Goal: Transaction & Acquisition: Obtain resource

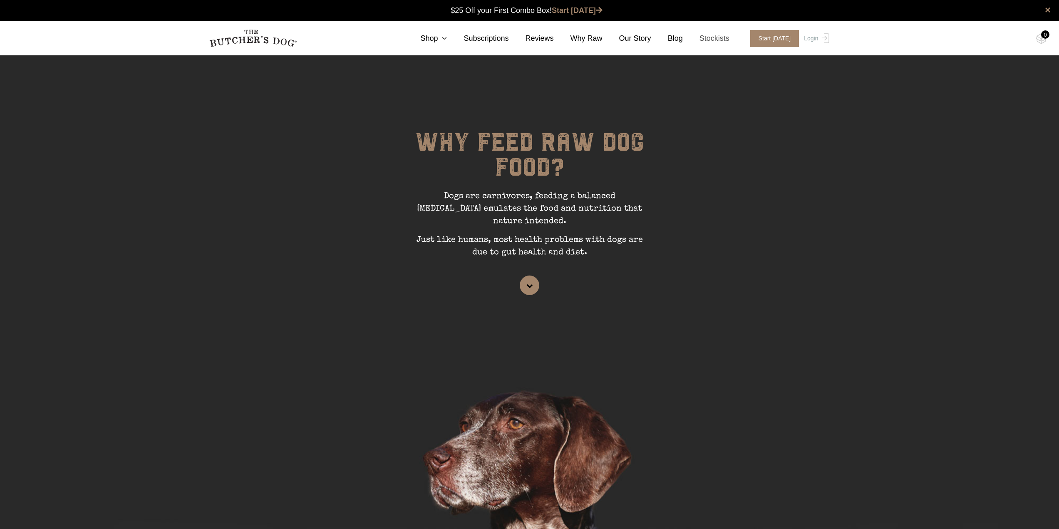
click at [721, 37] on link "Stockists" at bounding box center [706, 38] width 47 height 11
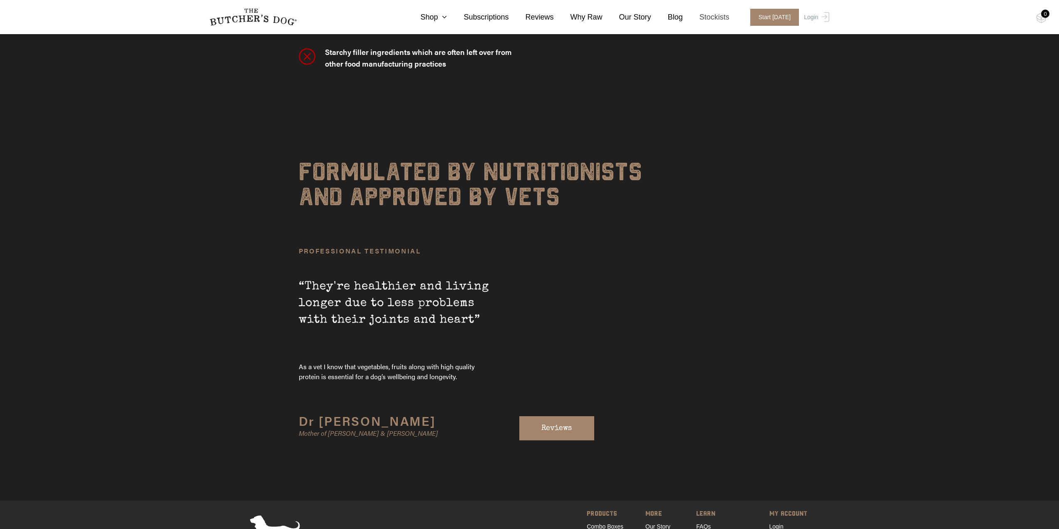
scroll to position [2885, 0]
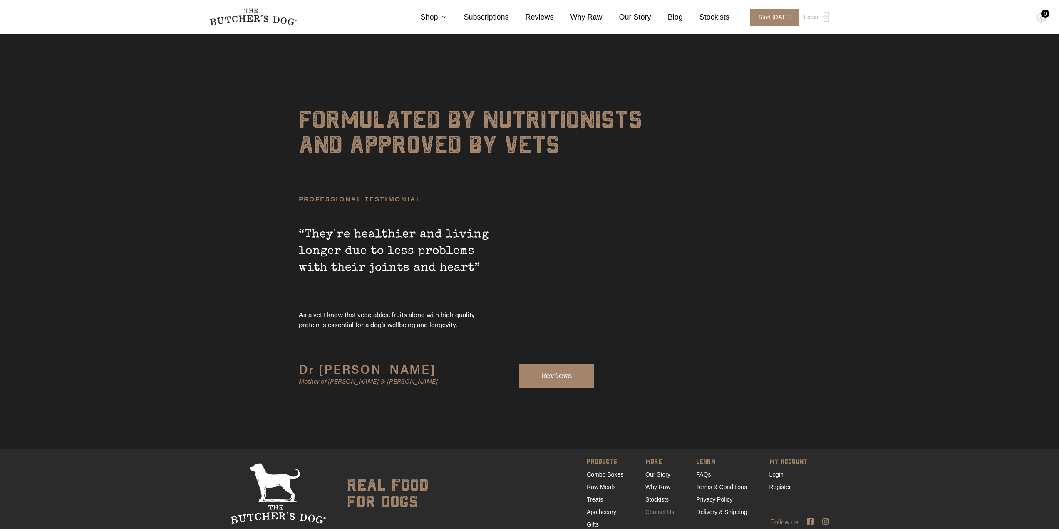
click at [666, 509] on link "Contact Us" at bounding box center [659, 512] width 29 height 7
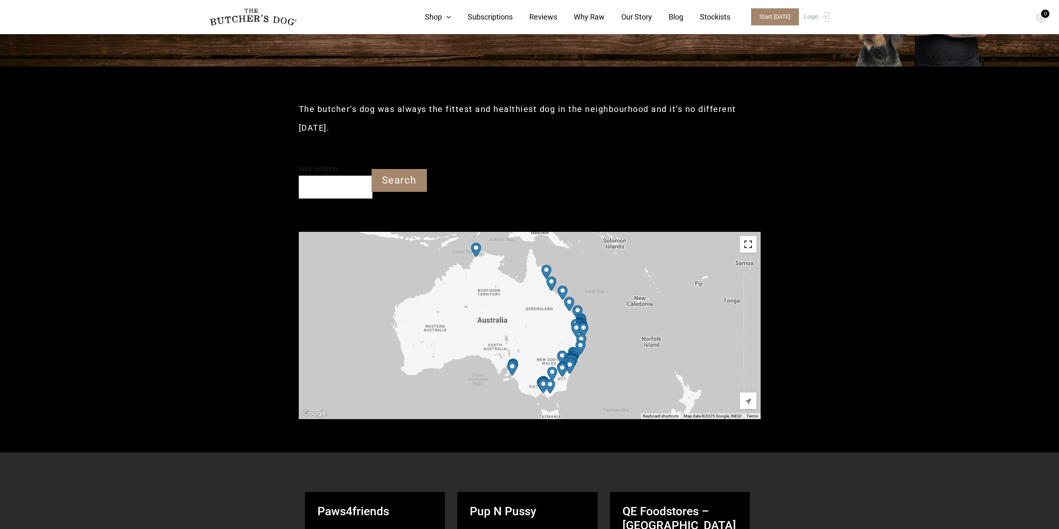
scroll to position [333, 0]
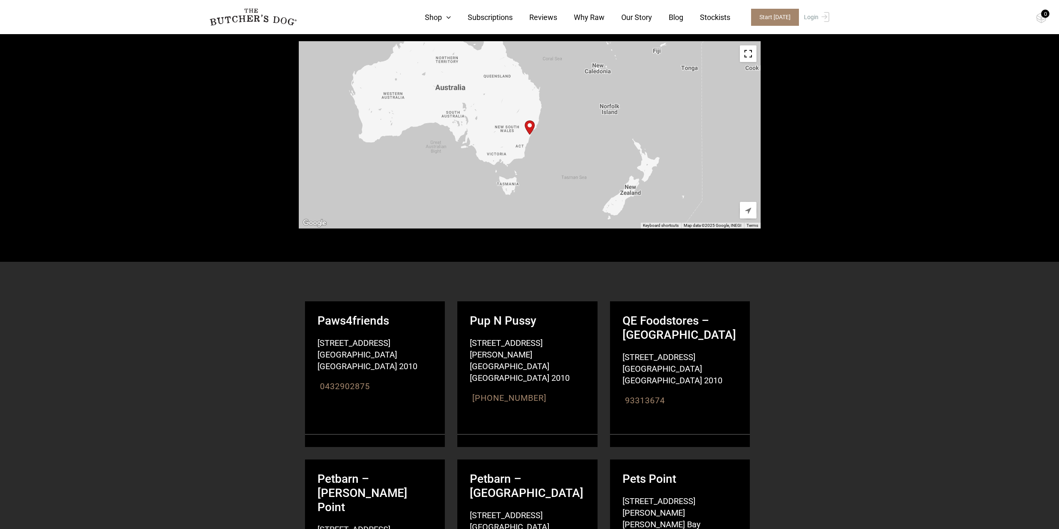
type input "2120"
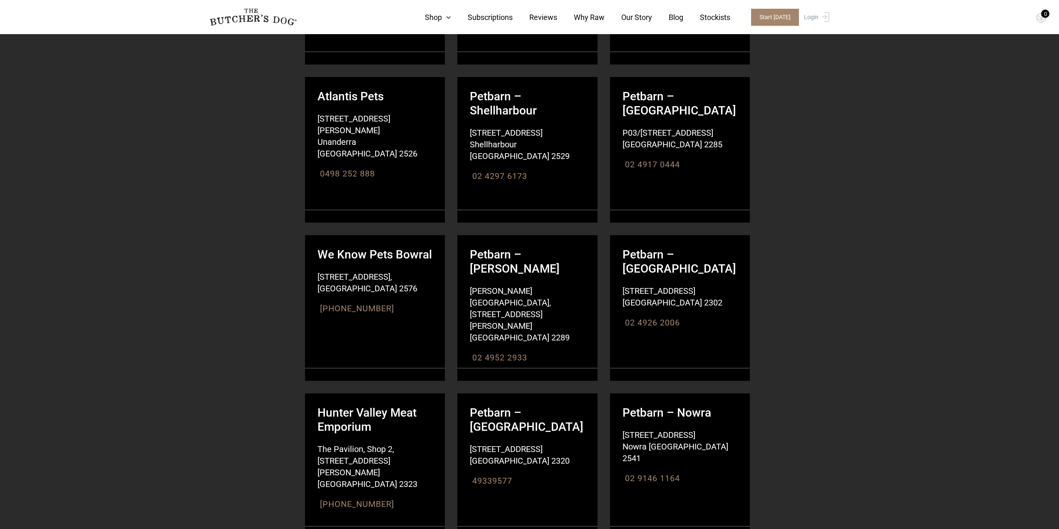
scroll to position [5327, 0]
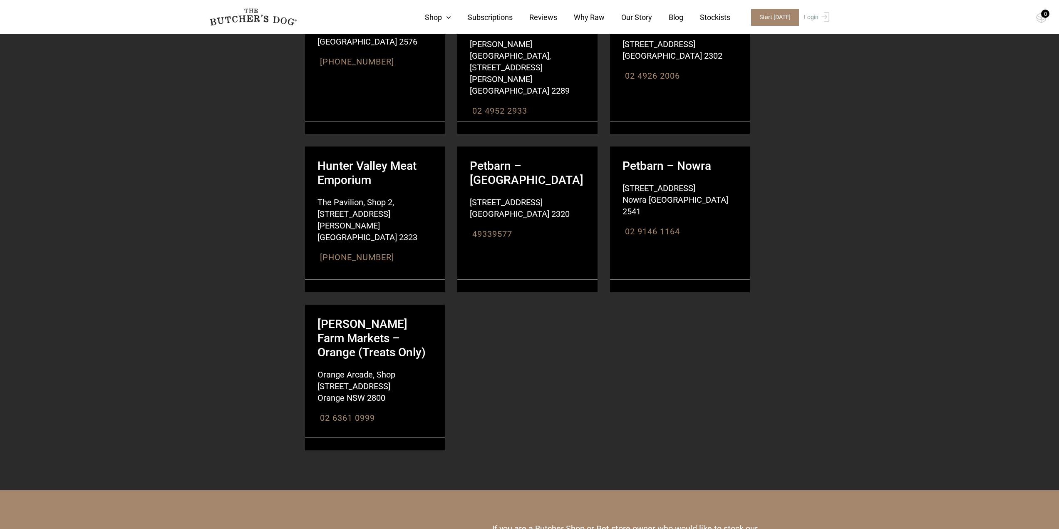
scroll to position [5401, 0]
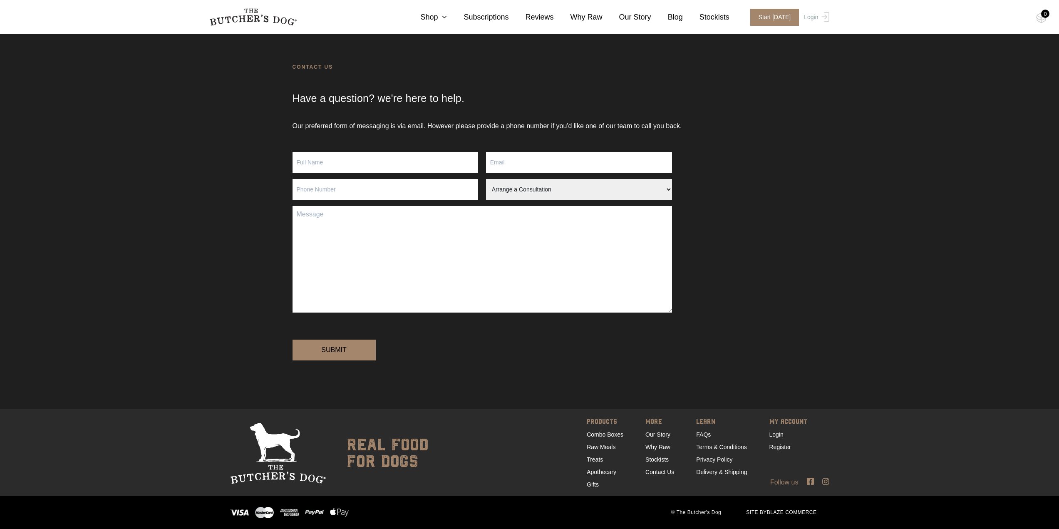
scroll to position [54, 0]
click at [709, 475] on link "Delivery & Shipping" at bounding box center [721, 472] width 51 height 7
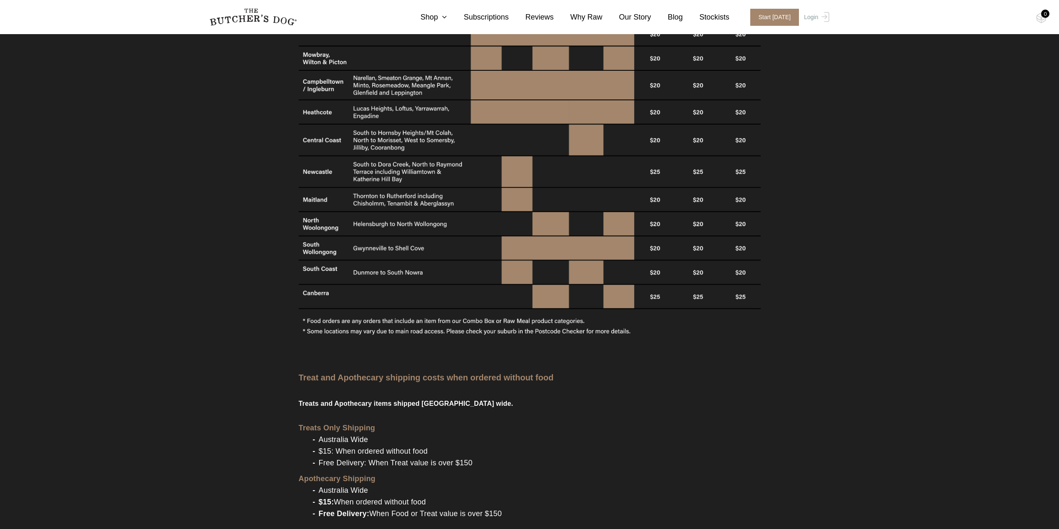
scroll to position [832, 0]
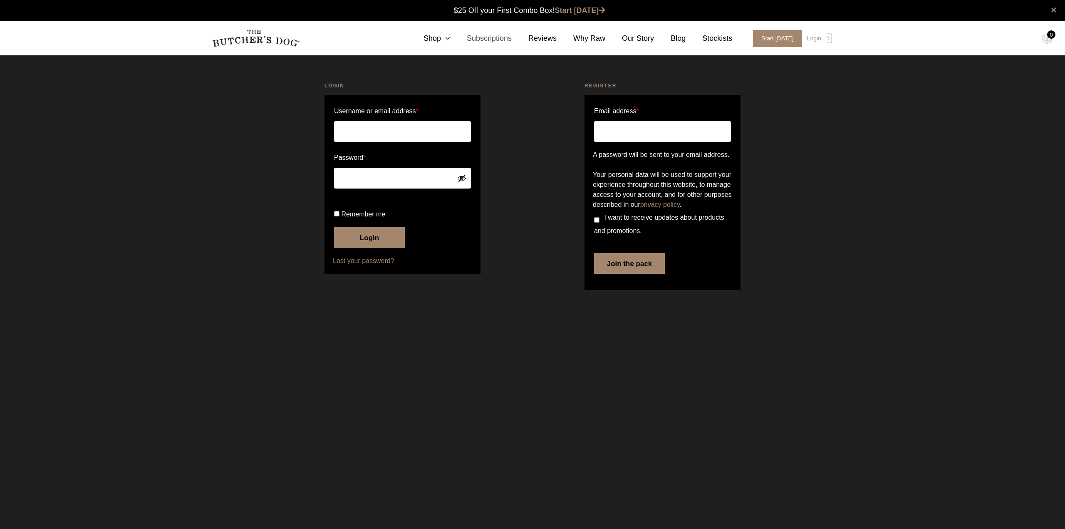
click at [506, 42] on link "Subscriptions" at bounding box center [481, 38] width 62 height 11
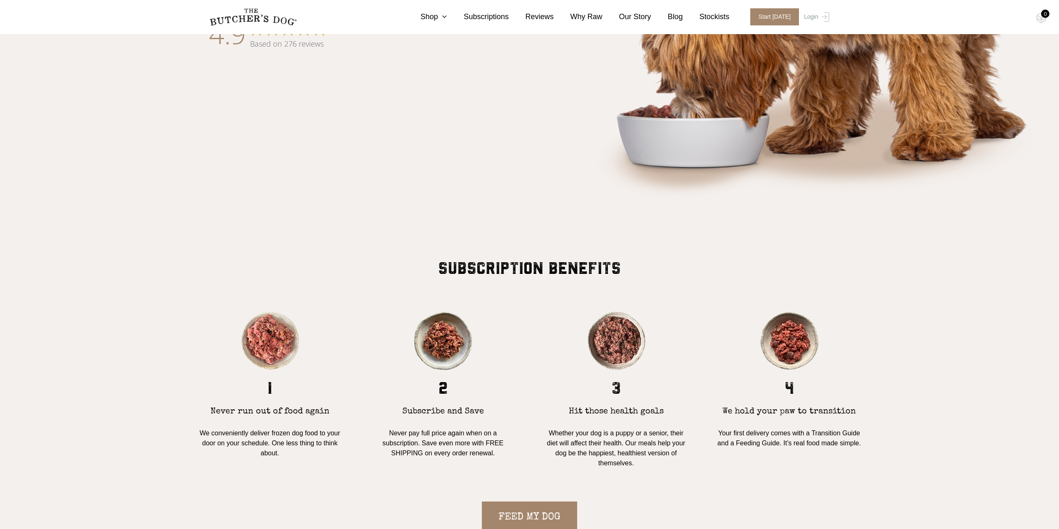
scroll to position [583, 0]
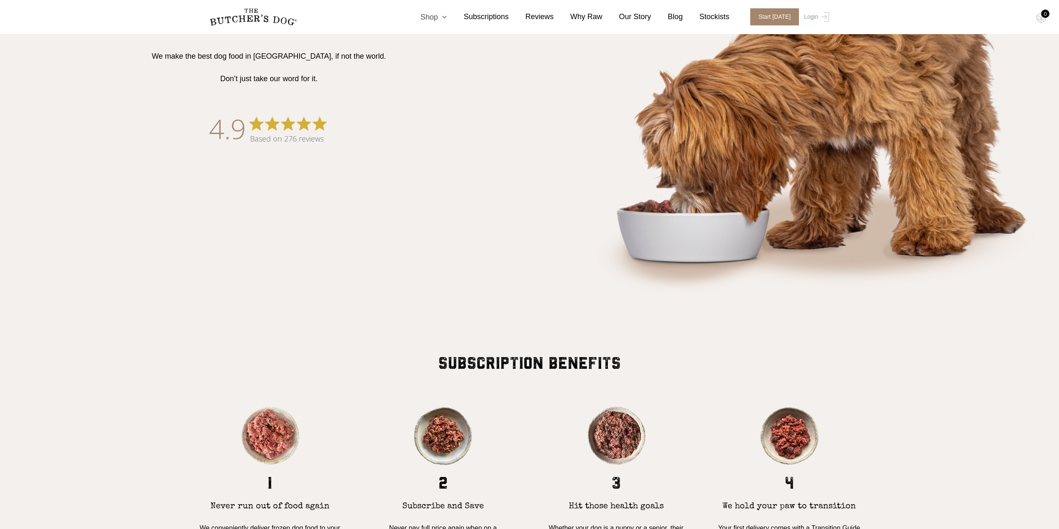
click at [430, 18] on link "Shop" at bounding box center [425, 17] width 43 height 11
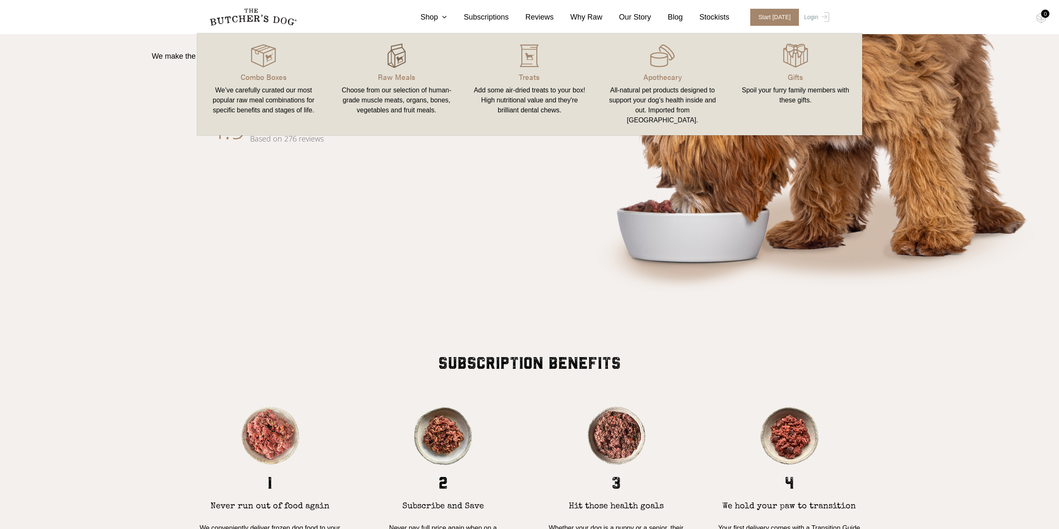
click at [397, 54] on img at bounding box center [396, 55] width 25 height 25
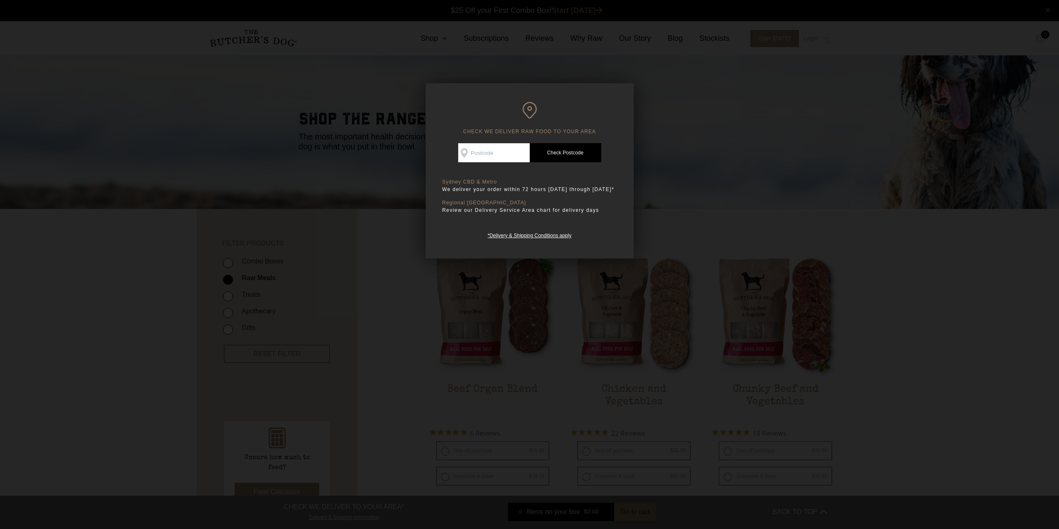
click at [509, 153] on input "Check Availability At" at bounding box center [494, 152] width 72 height 19
type input "2120"
click at [561, 152] on link "Check Postcode" at bounding box center [566, 152] width 72 height 19
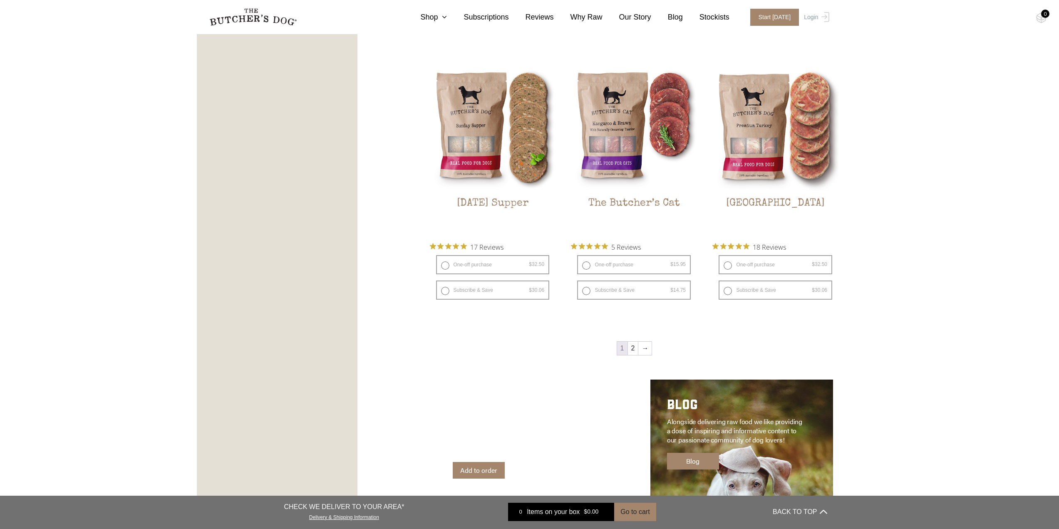
scroll to position [999, 0]
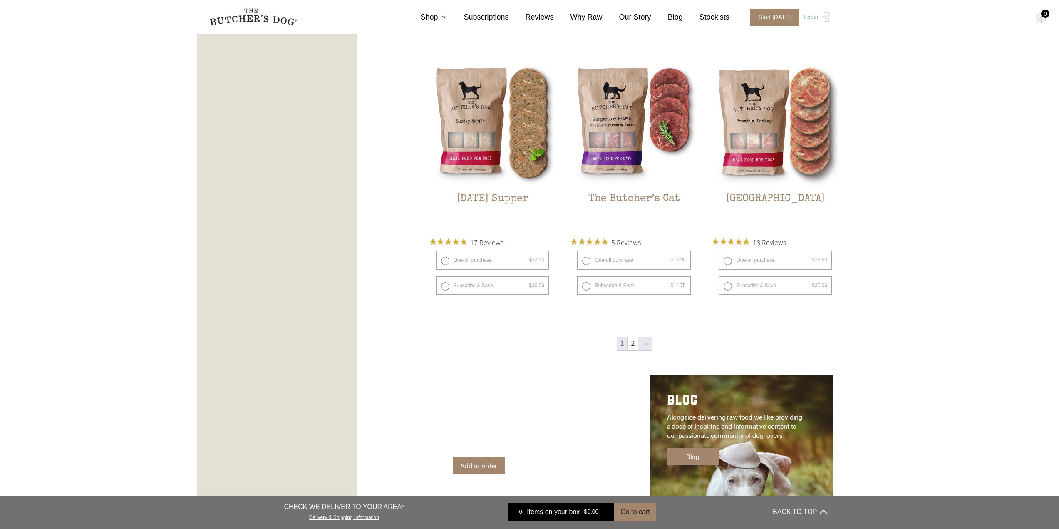
click at [644, 347] on link "→" at bounding box center [644, 343] width 13 height 13
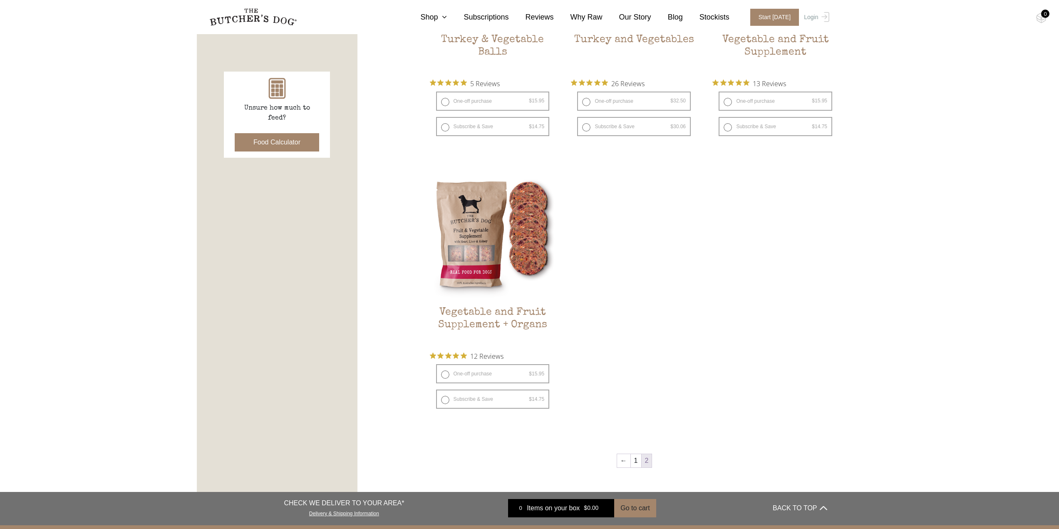
scroll to position [355, 0]
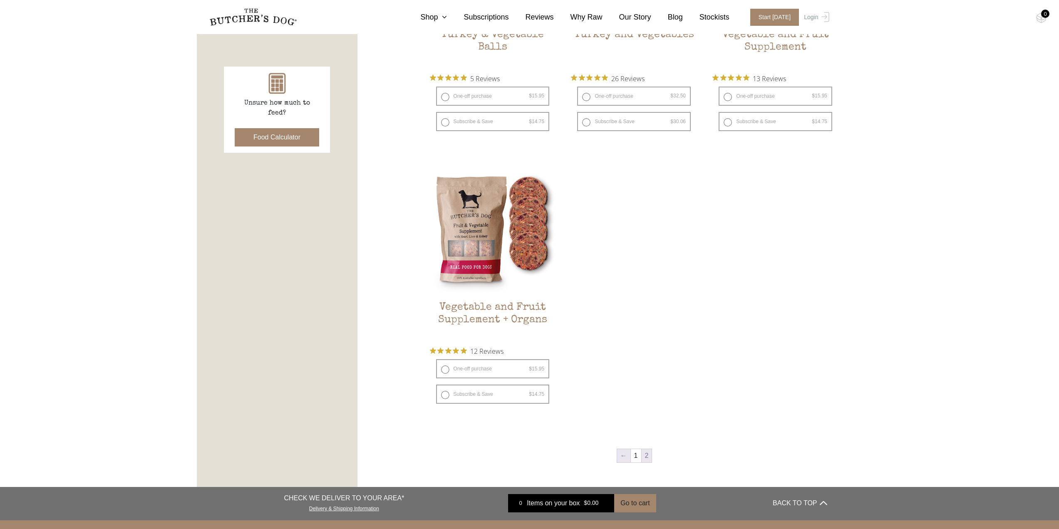
click at [625, 457] on link "←" at bounding box center [623, 455] width 13 height 13
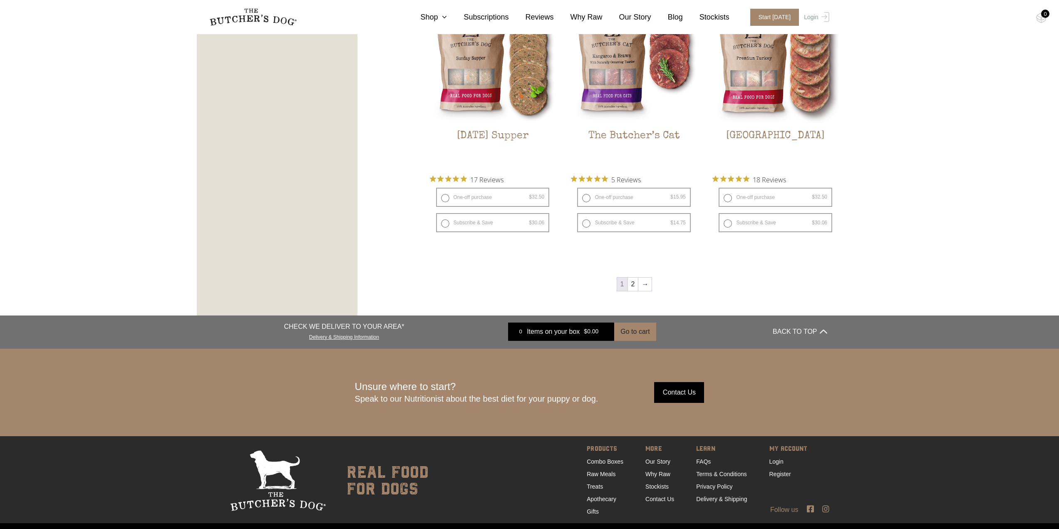
scroll to position [1099, 0]
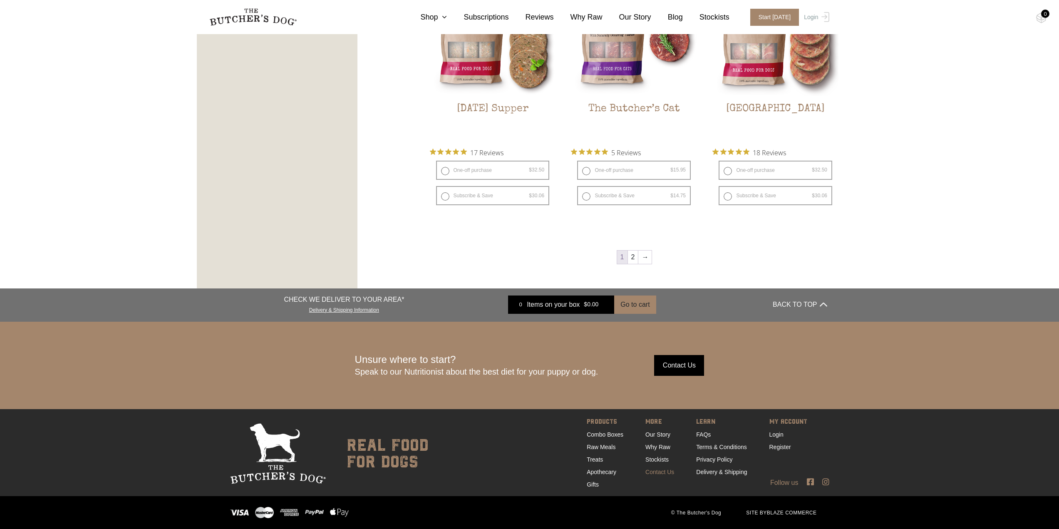
click at [660, 473] on link "Contact Us" at bounding box center [659, 472] width 29 height 7
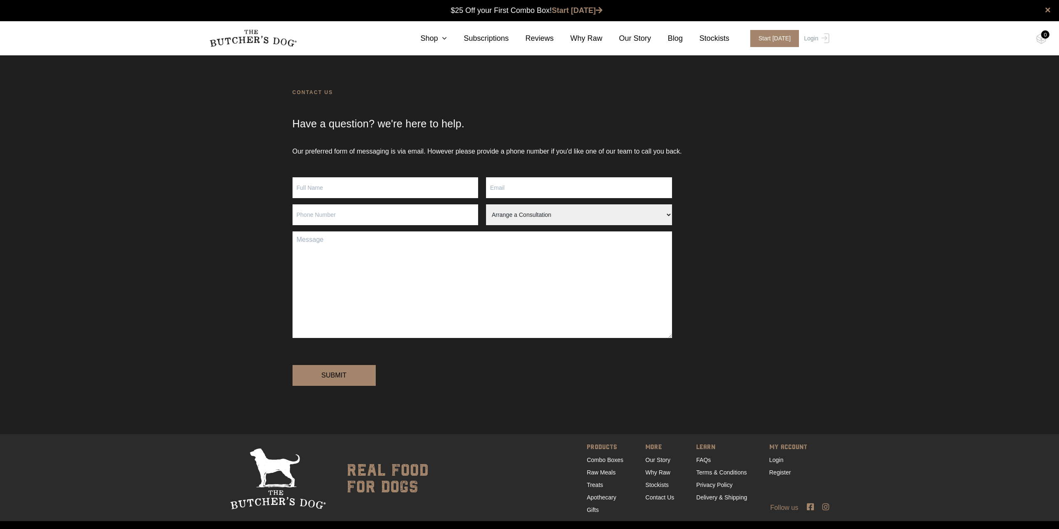
click at [381, 190] on input "Contact form" at bounding box center [386, 187] width 186 height 21
type input "[PERSON_NAME]"
type input "[EMAIL_ADDRESS][DOMAIN_NAME]"
type input "0403908655"
click at [597, 217] on select "Arrange a Consultation Become a Stockist Order Query Stock Enquiry" at bounding box center [579, 214] width 186 height 21
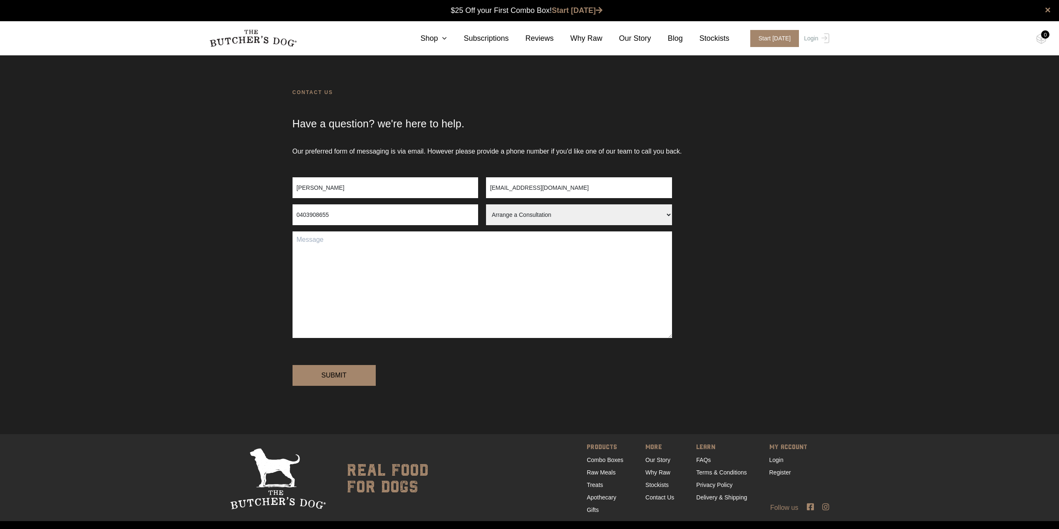
select select "Become a Stockist"
click at [486, 204] on select "Arrange a Consultation Become a Stockist Order Query Stock Enquiry" at bounding box center [579, 214] width 186 height 21
click at [425, 263] on textarea "Contact form" at bounding box center [483, 284] width 380 height 107
click at [485, 257] on textarea "Hi team, We're a pet supplies retailer located in [GEOGRAPHIC_DATA] [GEOGRAPHIC…" at bounding box center [483, 284] width 380 height 107
click at [529, 260] on textarea "Hi team, We're a pet supplies retailer located in [GEOGRAPHIC_DATA] [GEOGRAPHIC…" at bounding box center [483, 284] width 380 height 107
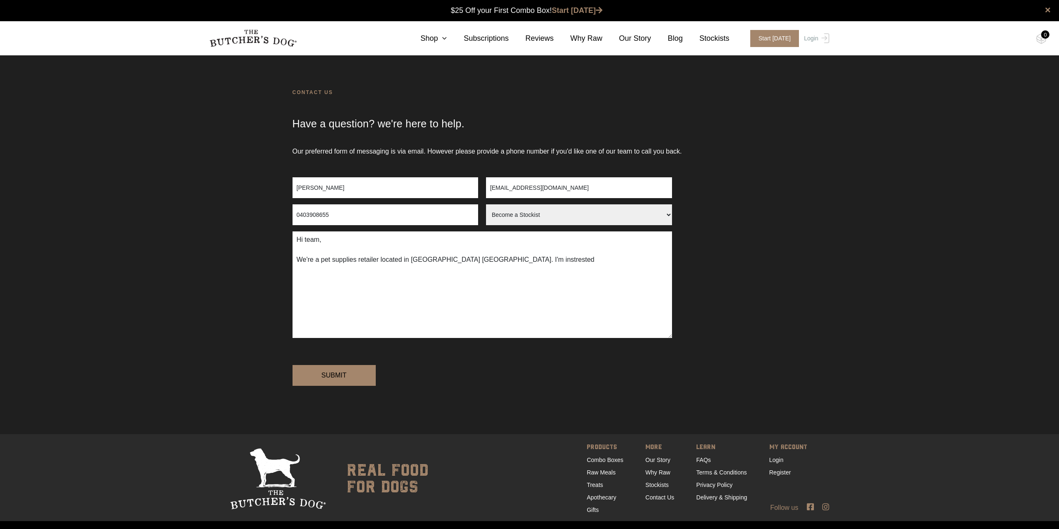
click at [488, 261] on textarea "Hi team, We're a pet supplies retailer located in [GEOGRAPHIC_DATA] [GEOGRAPHIC…" at bounding box center [483, 284] width 380 height 107
click at [480, 258] on textarea "Hi team, We're a pet supplies retailer located in [GEOGRAPHIC_DATA] [GEOGRAPHIC…" at bounding box center [483, 284] width 380 height 107
click at [526, 259] on textarea "Hi team, We're a pet supplies retailer located in [GEOGRAPHIC_DATA] [GEOGRAPHIC…" at bounding box center [483, 284] width 380 height 107
click at [479, 258] on textarea "Hi team, We're a pet supplies retailer located in [GEOGRAPHIC_DATA] [GEOGRAPHIC…" at bounding box center [483, 284] width 380 height 107
click at [483, 261] on textarea "Hi team, We're a pet supplies retailer located in [GEOGRAPHIC_DATA] [GEOGRAPHIC…" at bounding box center [483, 284] width 380 height 107
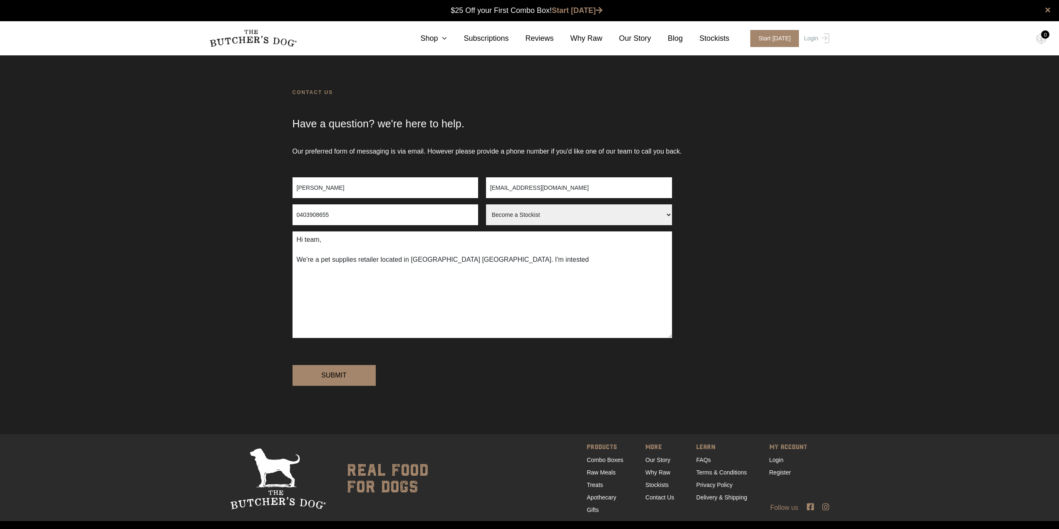
click at [521, 260] on textarea "Hi team, We're a pet supplies retailer located in [GEOGRAPHIC_DATA] [GEOGRAPHIC…" at bounding box center [483, 284] width 380 height 107
click at [479, 259] on textarea "Hi team, We're a pet supplies retailer located in [GEOGRAPHIC_DATA] [GEOGRAPHIC…" at bounding box center [483, 284] width 380 height 107
click at [524, 261] on textarea "Hi team, We're a pet supplies retailer located in [GEOGRAPHIC_DATA] [GEOGRAPHIC…" at bounding box center [483, 284] width 380 height 107
click at [479, 261] on textarea "Hi team, We're a pet supplies retailer located in [GEOGRAPHIC_DATA] [GEOGRAPHIC…" at bounding box center [483, 284] width 380 height 107
drag, startPoint x: 479, startPoint y: 259, endPoint x: 484, endPoint y: 260, distance: 5.8
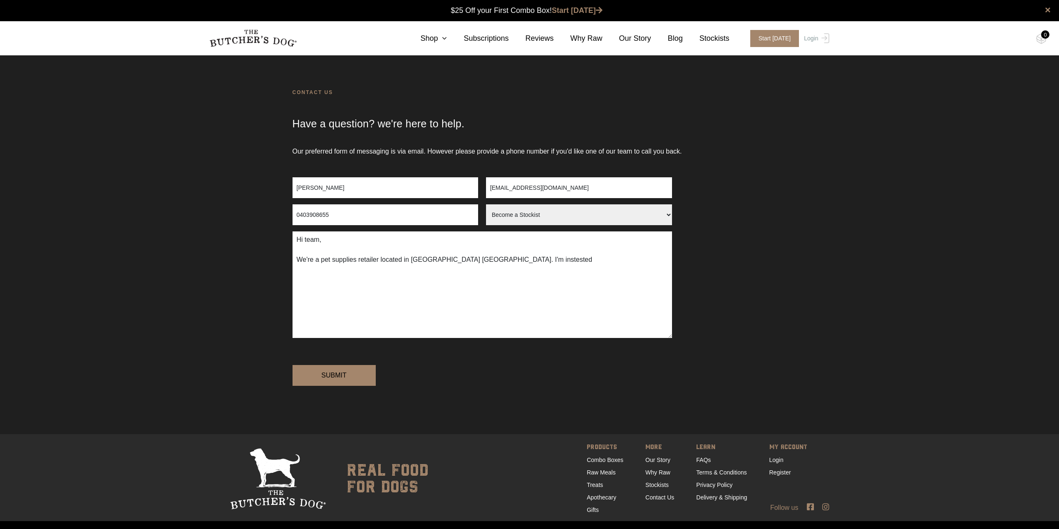
click at [484, 260] on textarea "Hi team, We're a pet supplies retailer located in [GEOGRAPHIC_DATA] [GEOGRAPHIC…" at bounding box center [483, 284] width 380 height 107
click at [537, 261] on textarea "Hi team, We're a pet supplies retailer located in [GEOGRAPHIC_DATA] [GEOGRAPHIC…" at bounding box center [483, 284] width 380 height 107
click at [484, 260] on textarea "Hi team, We're a pet supplies retailer located in [GEOGRAPHIC_DATA] [GEOGRAPHIC…" at bounding box center [483, 284] width 380 height 107
click at [520, 259] on textarea "Hi team, We're a pet supplies retailer located in [GEOGRAPHIC_DATA] [GEOGRAPHIC…" at bounding box center [483, 284] width 380 height 107
click at [488, 261] on textarea "Hi team, We're a pet supplies retailer located in [GEOGRAPHIC_DATA] [GEOGRAPHIC…" at bounding box center [483, 284] width 380 height 107
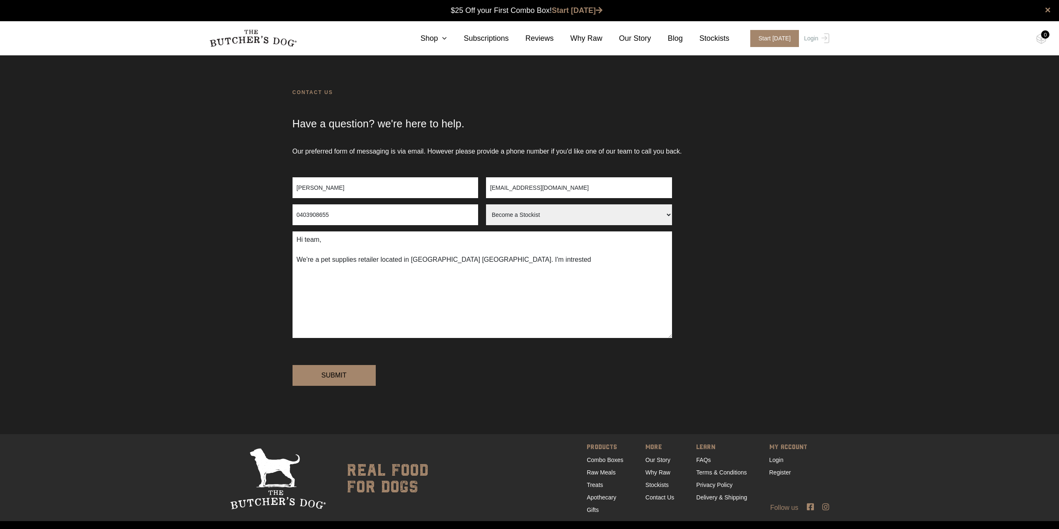
click at [488, 261] on textarea "Hi team, We're a pet supplies retailer located in [GEOGRAPHIC_DATA] [GEOGRAPHIC…" at bounding box center [483, 284] width 380 height 107
click at [480, 261] on textarea "Hi team, We're a pet supplies retailer located in [GEOGRAPHIC_DATA] [GEOGRAPHIC…" at bounding box center [483, 284] width 380 height 107
click at [512, 258] on textarea "Hi team, We're a pet supplies retailer located in [GEOGRAPHIC_DATA] [GEOGRAPHIC…" at bounding box center [483, 284] width 380 height 107
paste textarea "Thank you, Kind regards, PeekAPaw Team [DOMAIN_NAME] PeekAPaw Pet Supplies [STR…"
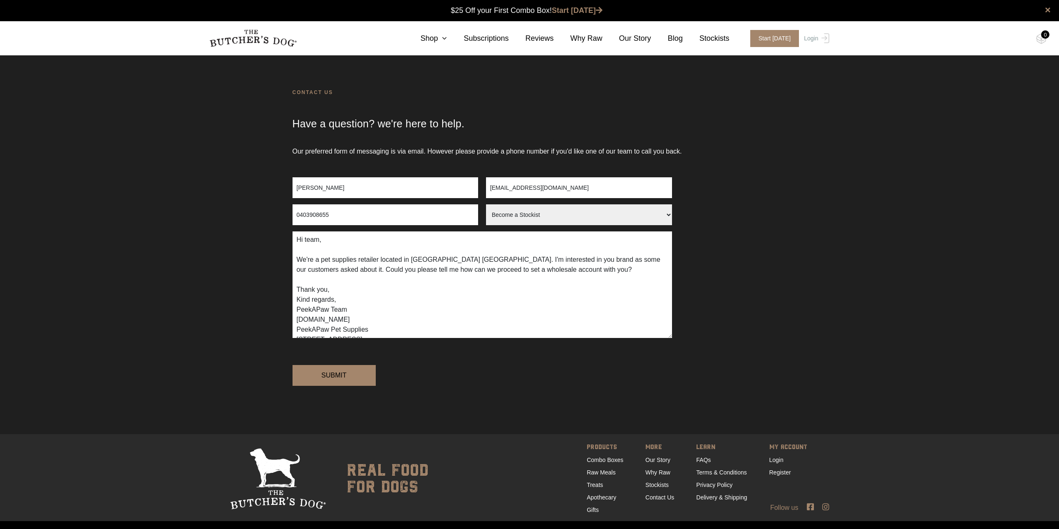
scroll to position [6, 0]
drag, startPoint x: 318, startPoint y: 305, endPoint x: 285, endPoint y: 307, distance: 33.4
click at [285, 307] on div "Our preferred form of messaging is via email. However please provide a phone nu…" at bounding box center [529, 290] width 1059 height 288
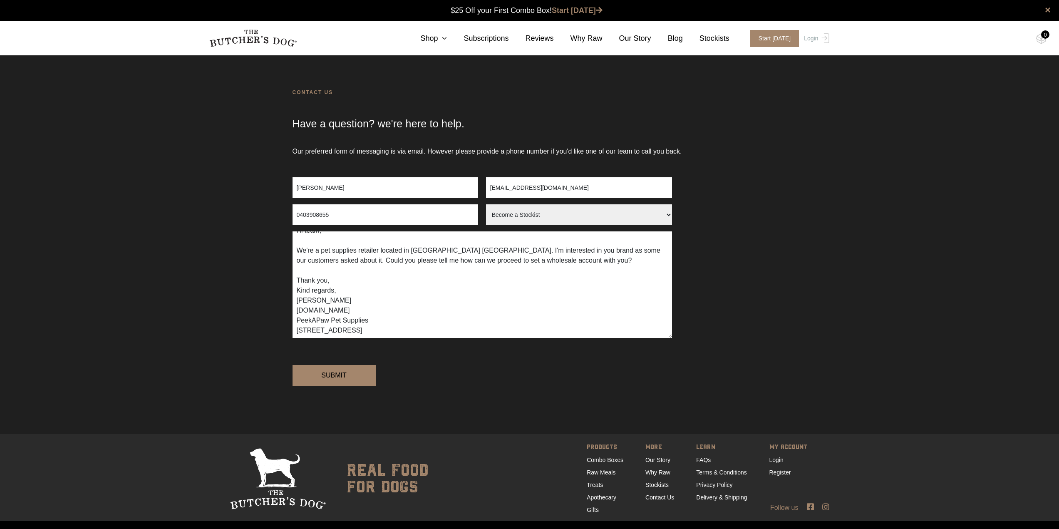
scroll to position [10, 0]
click at [489, 328] on textarea "Hi team, We're a pet supplies retailer located in [GEOGRAPHIC_DATA] [GEOGRAPHIC…" at bounding box center [483, 284] width 380 height 107
type textarea "Hi team, We're a pet supplies retailer located in [GEOGRAPHIC_DATA] [GEOGRAPHIC…"
click at [362, 386] on input "Submit" at bounding box center [334, 375] width 83 height 21
